Goal: Navigation & Orientation: Find specific page/section

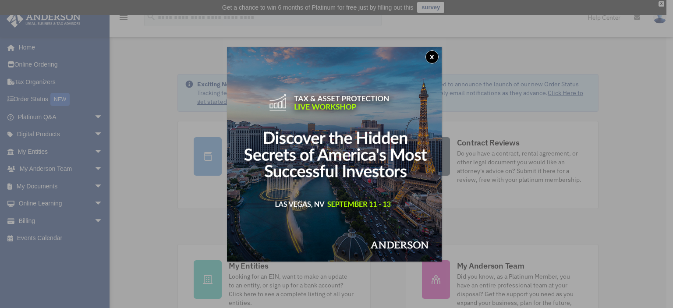
click at [31, 53] on div "x" at bounding box center [336, 154] width 673 height 308
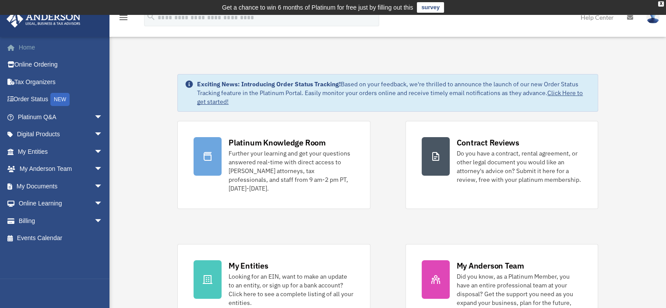
click at [32, 46] on link "Home" at bounding box center [61, 48] width 110 height 18
click at [94, 173] on span "arrow_drop_down" at bounding box center [103, 169] width 18 height 18
click at [94, 170] on span "arrow_drop_down" at bounding box center [103, 169] width 18 height 18
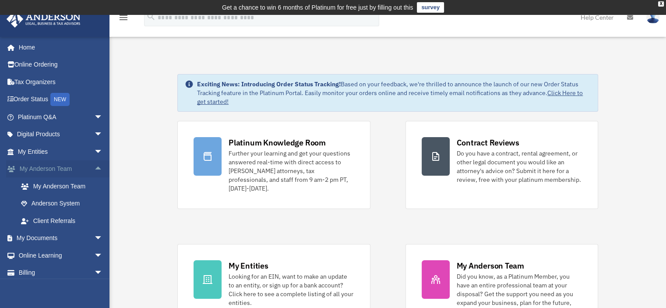
click at [94, 168] on span "arrow_drop_up" at bounding box center [103, 169] width 18 height 18
click at [94, 171] on span "arrow_drop_down" at bounding box center [103, 169] width 18 height 18
click at [78, 202] on link "Anderson System" at bounding box center [64, 204] width 104 height 18
click at [85, 187] on link "My Anderson Team" at bounding box center [64, 186] width 104 height 18
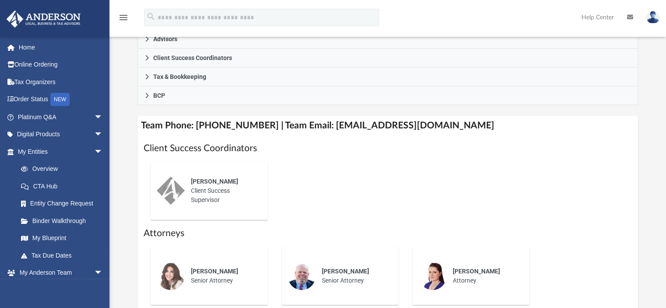
scroll to position [281, 0]
click at [52, 166] on link "Overview" at bounding box center [64, 169] width 104 height 18
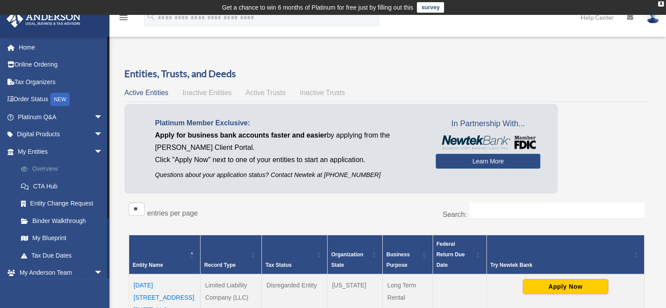
click at [43, 171] on link "Overview" at bounding box center [64, 169] width 104 height 18
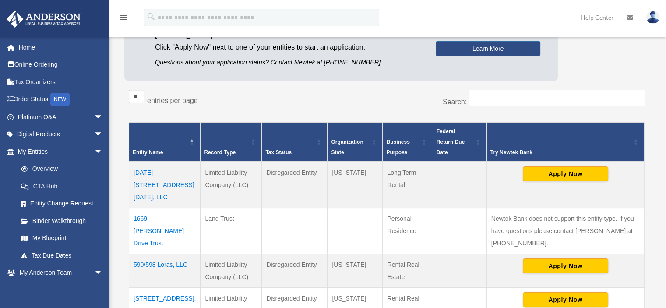
scroll to position [140, 0]
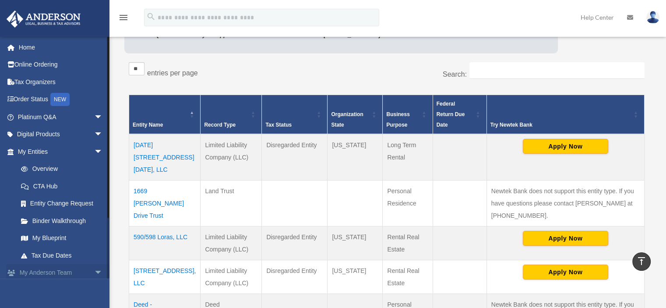
click at [65, 272] on link "My Anderson Team arrow_drop_down" at bounding box center [61, 273] width 110 height 18
click at [94, 270] on span "arrow_drop_down" at bounding box center [103, 273] width 18 height 18
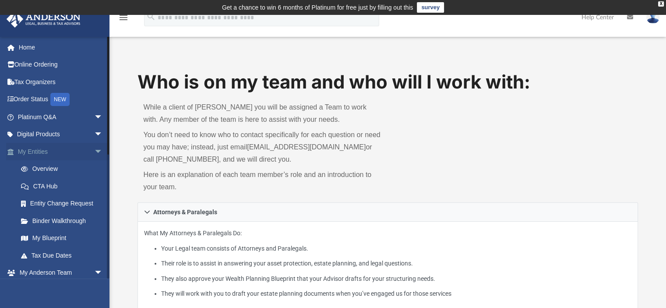
click at [94, 151] on span "arrow_drop_down" at bounding box center [103, 152] width 18 height 18
click at [94, 148] on span "arrow_drop_up" at bounding box center [103, 152] width 18 height 18
click at [54, 168] on link "Overview" at bounding box center [64, 169] width 104 height 18
click at [53, 67] on link "Online Ordering" at bounding box center [61, 65] width 110 height 18
click at [52, 169] on link "Overview" at bounding box center [64, 169] width 104 height 18
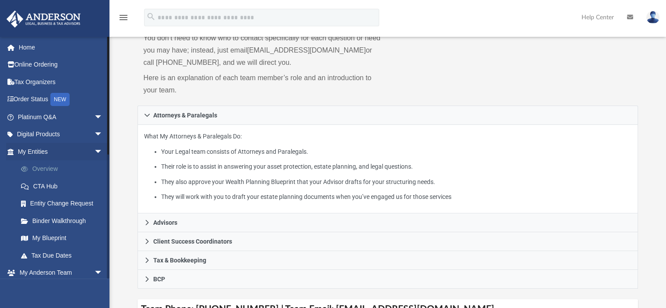
scroll to position [132, 0]
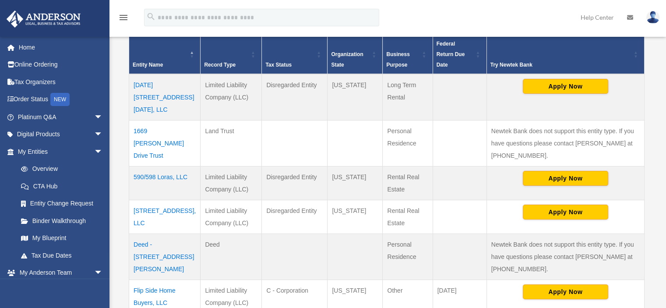
scroll to position [207, 0]
